Goal: Task Accomplishment & Management: Manage account settings

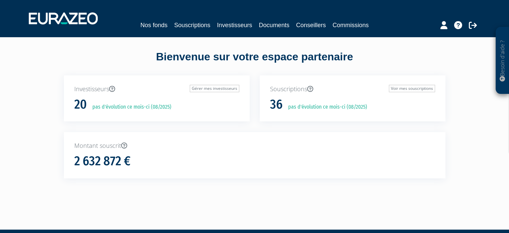
click at [254, 123] on div "Investisseurs Gérer mes investisseurs 20 pas d'évolution ce mois-ci (08/2025)" at bounding box center [157, 103] width 196 height 57
click at [185, 23] on link "Souscriptions" at bounding box center [192, 24] width 36 height 9
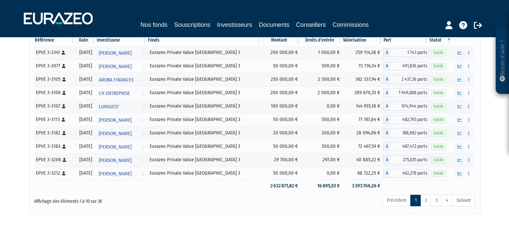
scroll to position [89, 0]
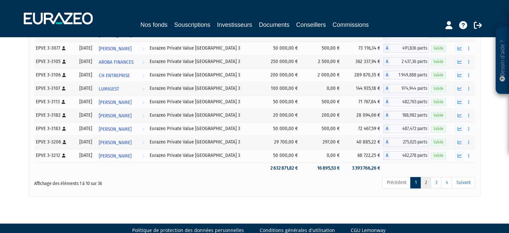
click at [427, 184] on link "2" at bounding box center [426, 182] width 11 height 11
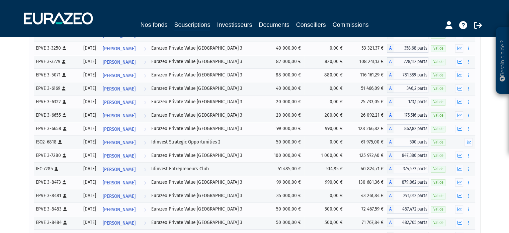
scroll to position [303, 0]
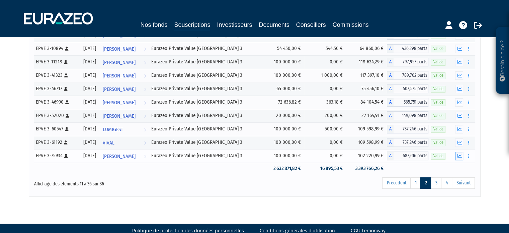
click at [458, 155] on icon "button" at bounding box center [459, 156] width 4 height 4
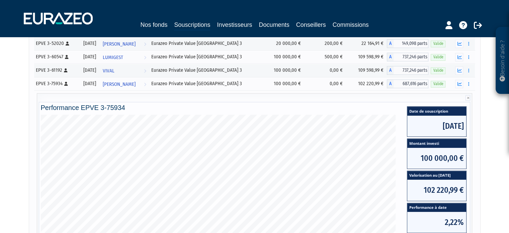
scroll to position [361, 0]
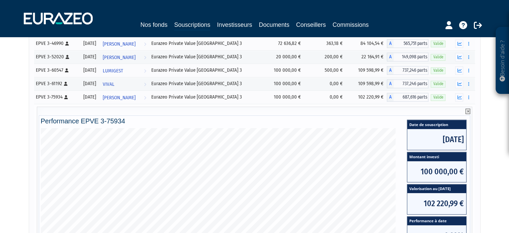
click at [467, 111] on icon at bounding box center [468, 111] width 5 height 5
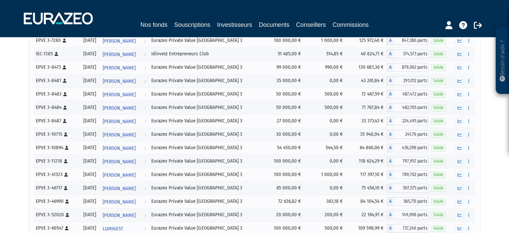
scroll to position [314, 0]
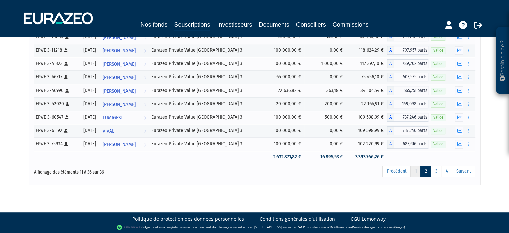
click at [417, 173] on link "1" at bounding box center [416, 170] width 10 height 11
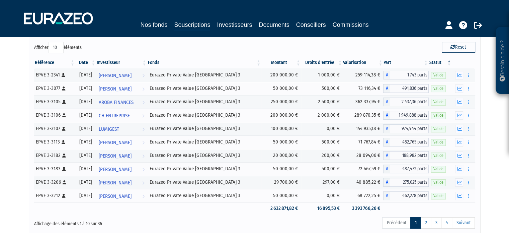
scroll to position [62, 0]
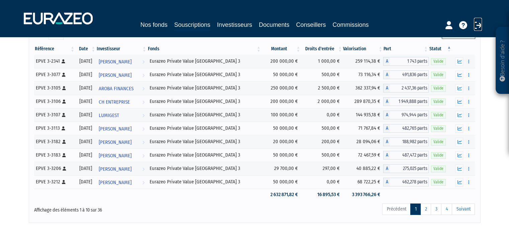
click at [479, 26] on icon at bounding box center [478, 25] width 8 height 8
